Goal: Information Seeking & Learning: Learn about a topic

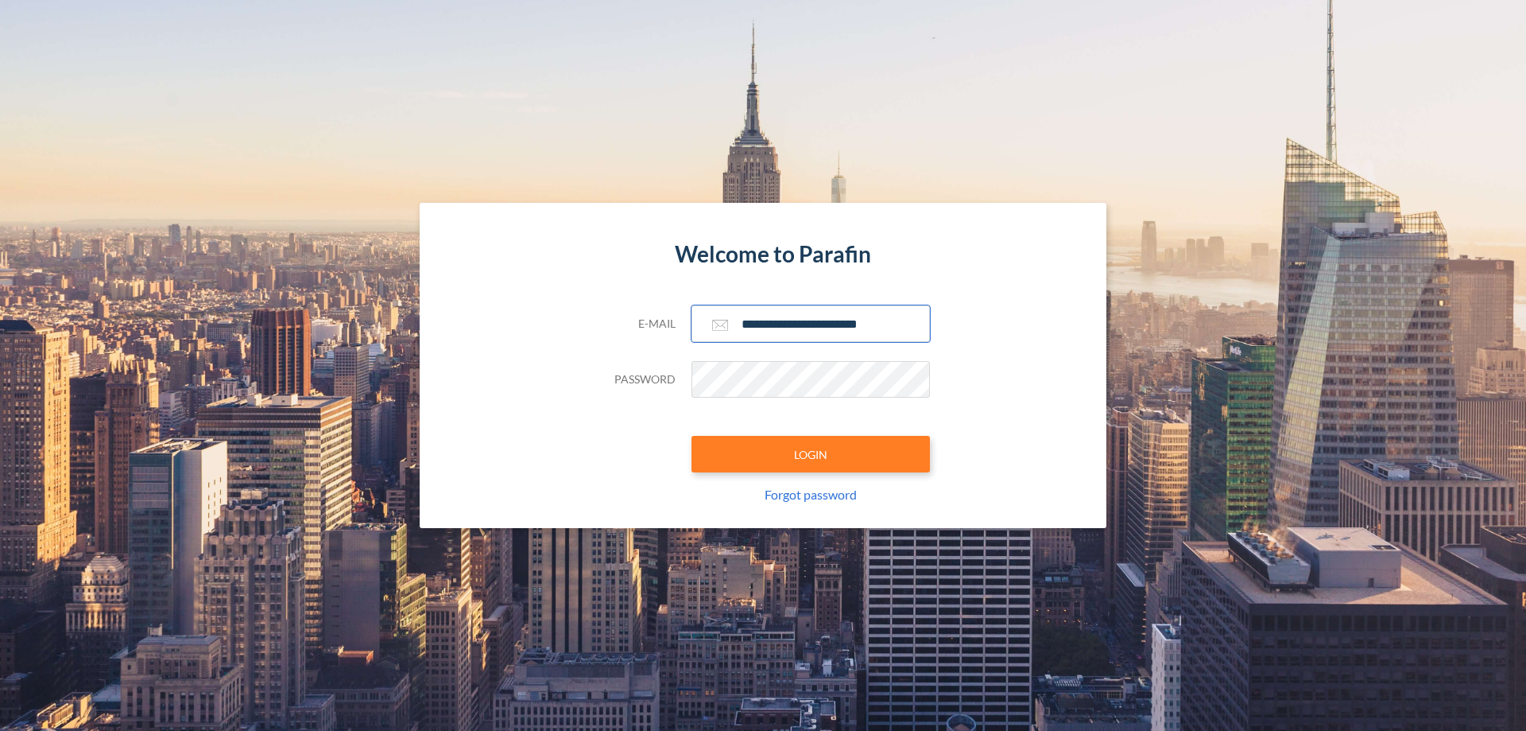
type input "**********"
click at [811, 454] on button "LOGIN" at bounding box center [811, 454] width 239 height 37
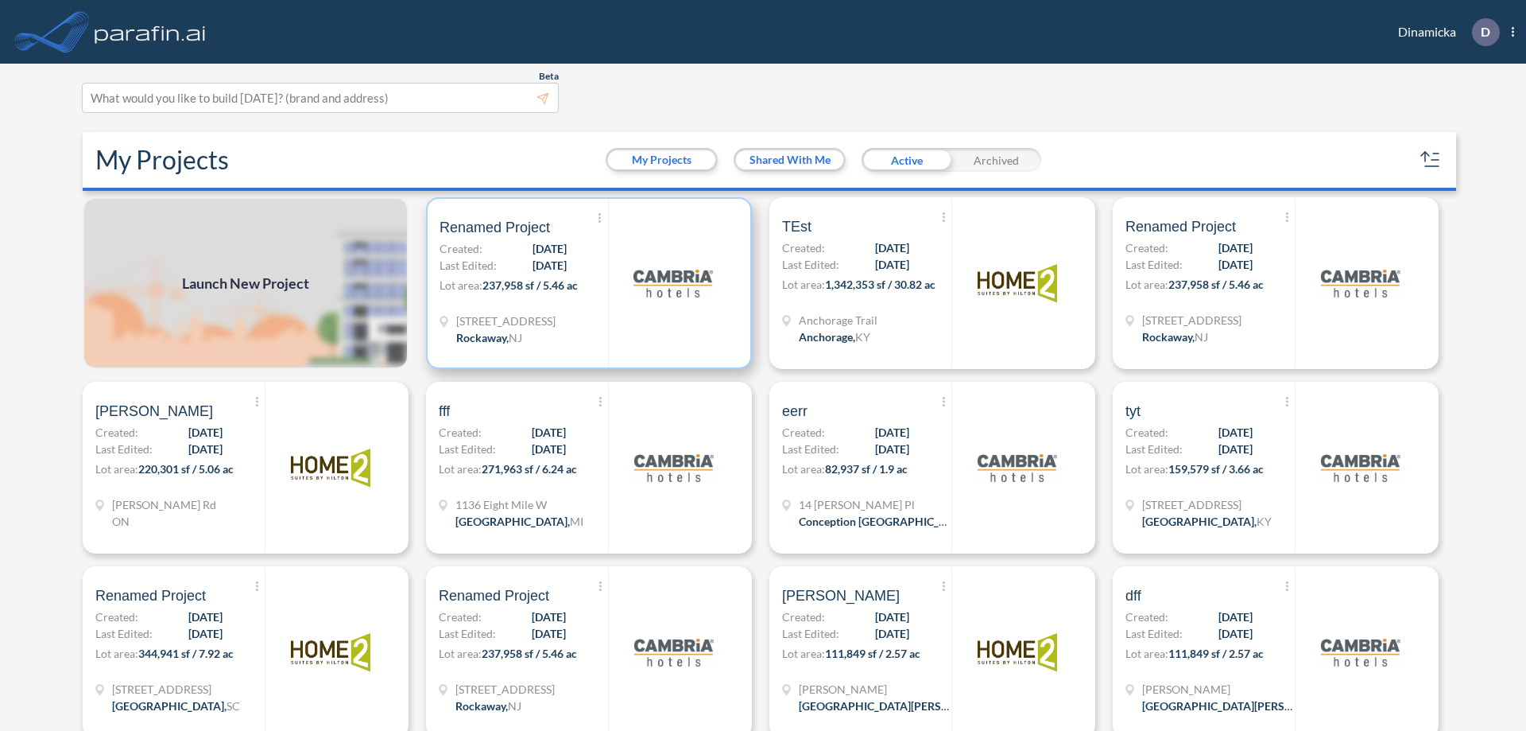
scroll to position [4, 0]
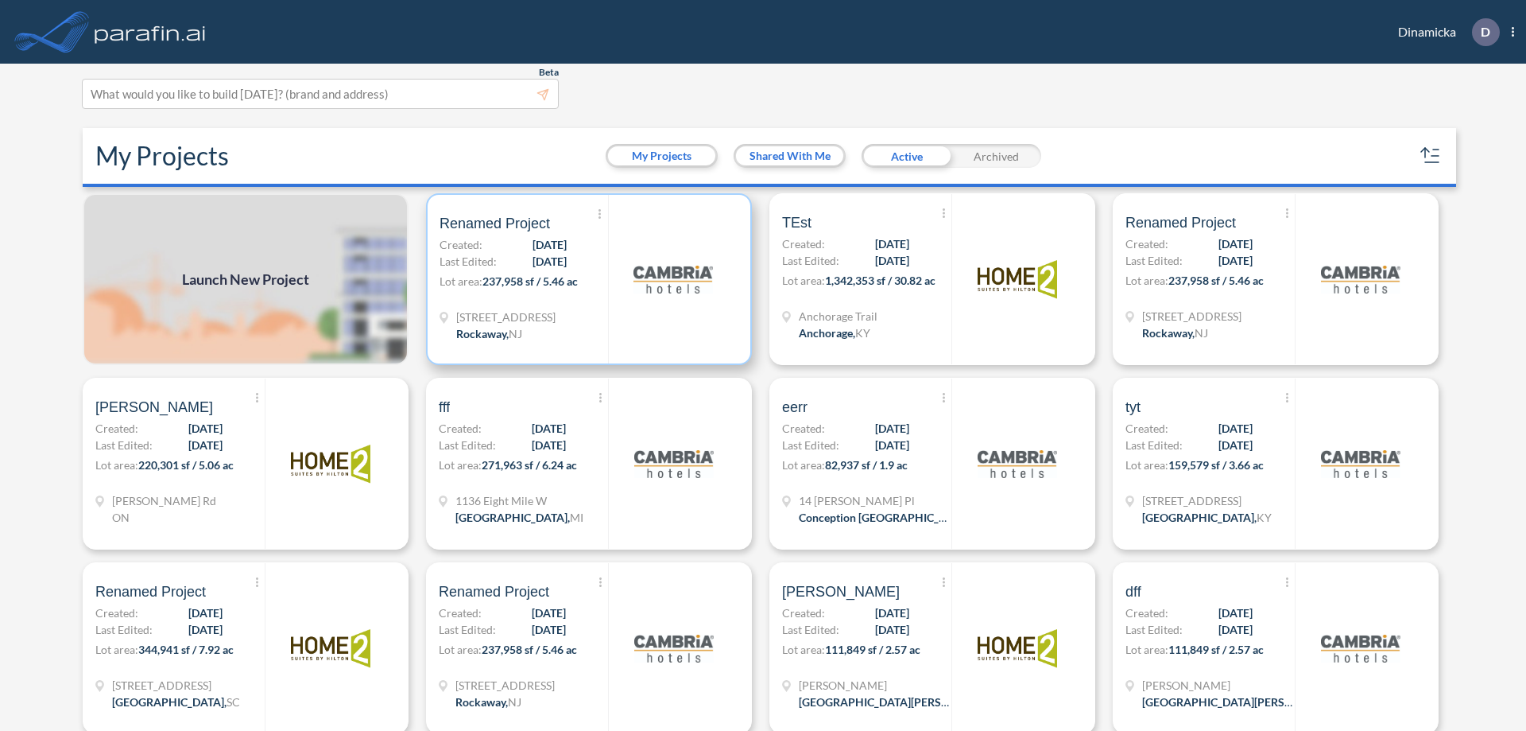
click at [586, 279] on p "Lot area: 237,958 sf / 5.46 ac" at bounding box center [524, 284] width 169 height 23
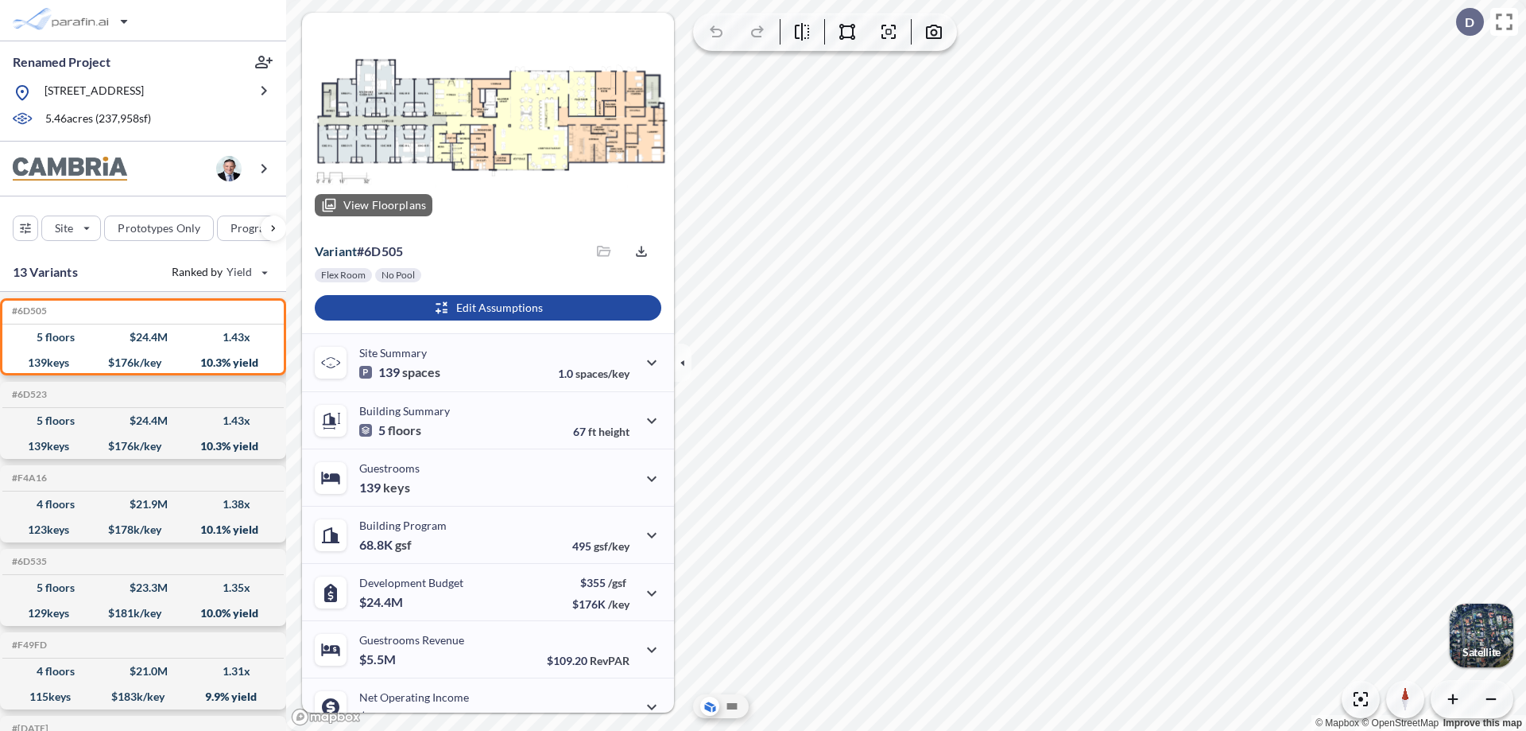
click at [486, 121] on div at bounding box center [488, 121] width 372 height 216
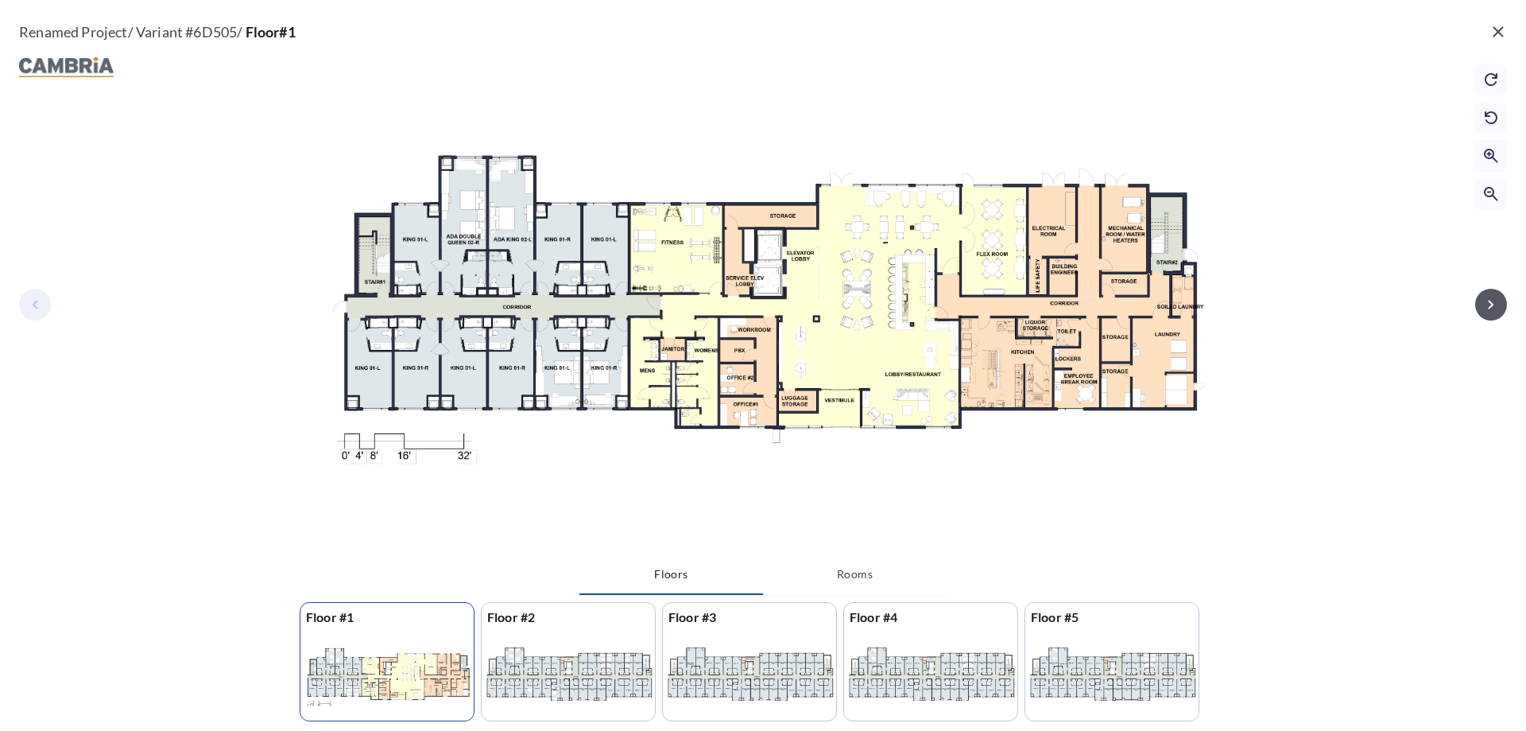
click at [1491, 304] on icon "button" at bounding box center [1491, 304] width 6 height 9
